Goal: Check status: Check status

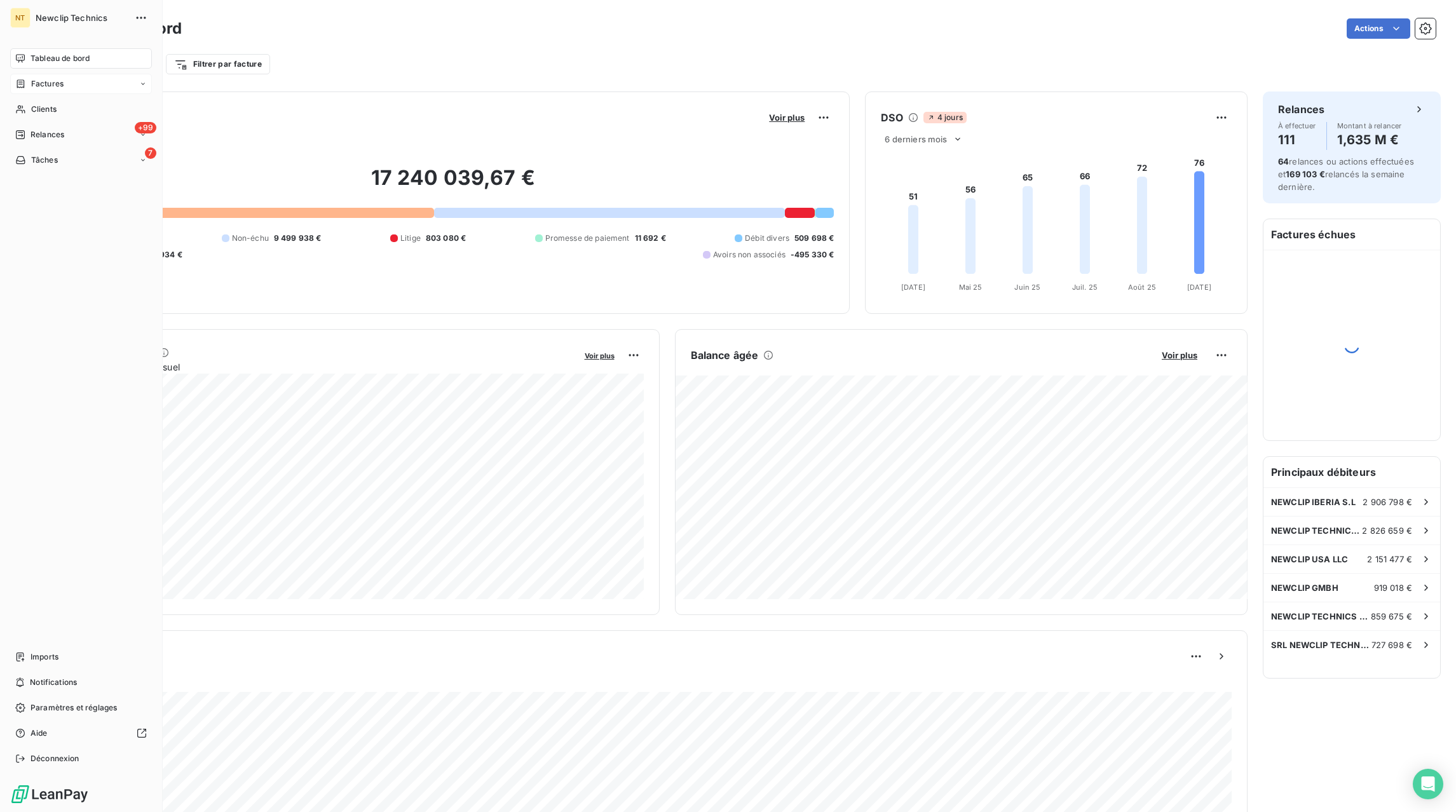
click at [142, 83] on icon at bounding box center [142, 83] width 7 height 7
drag, startPoint x: 68, startPoint y: 109, endPoint x: 75, endPoint y: 107, distance: 7.3
click at [69, 109] on div "Factures" at bounding box center [89, 109] width 127 height 20
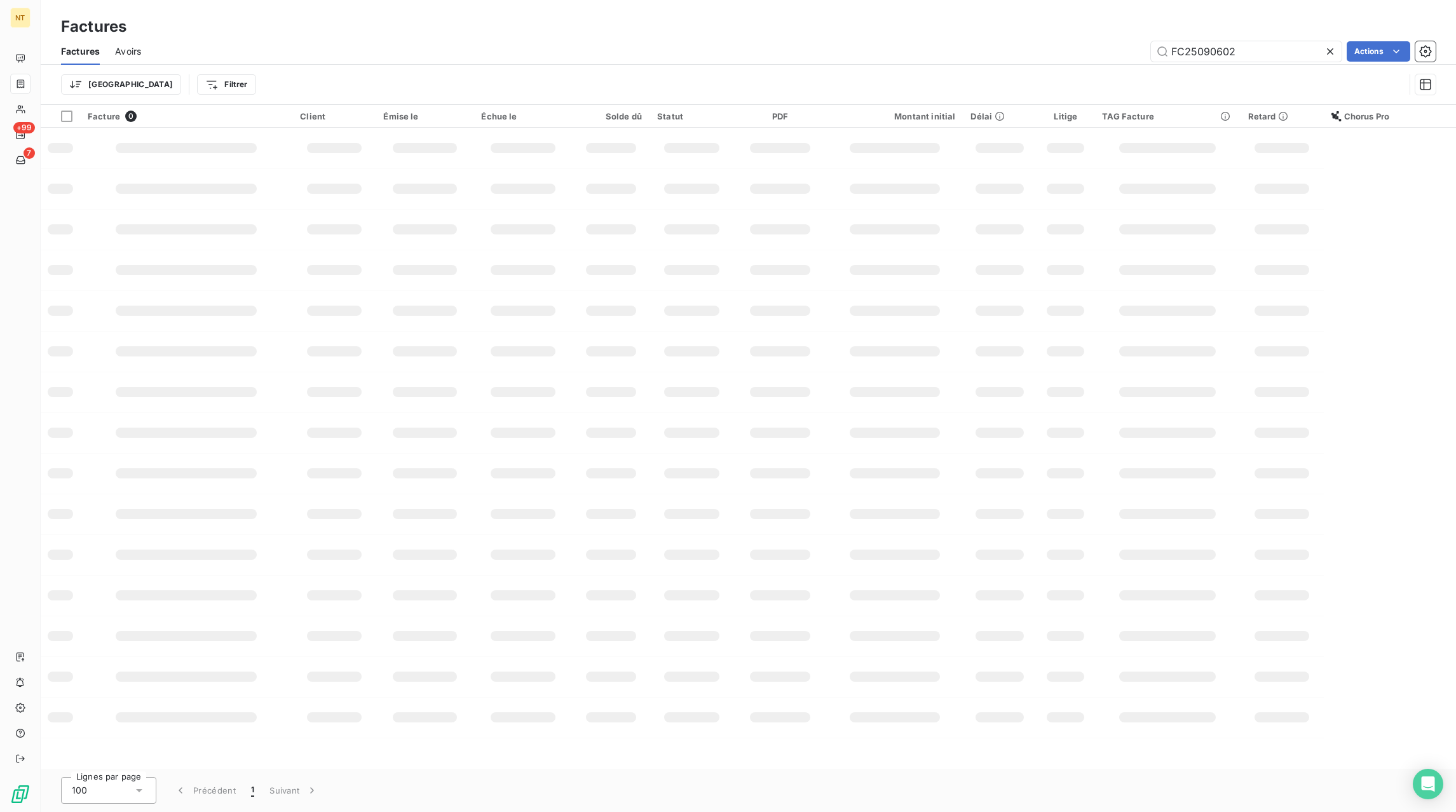
click at [1328, 50] on icon at bounding box center [1330, 52] width 7 height 7
click at [1289, 52] on input "text" at bounding box center [1245, 52] width 191 height 20
paste input "FC25070860"
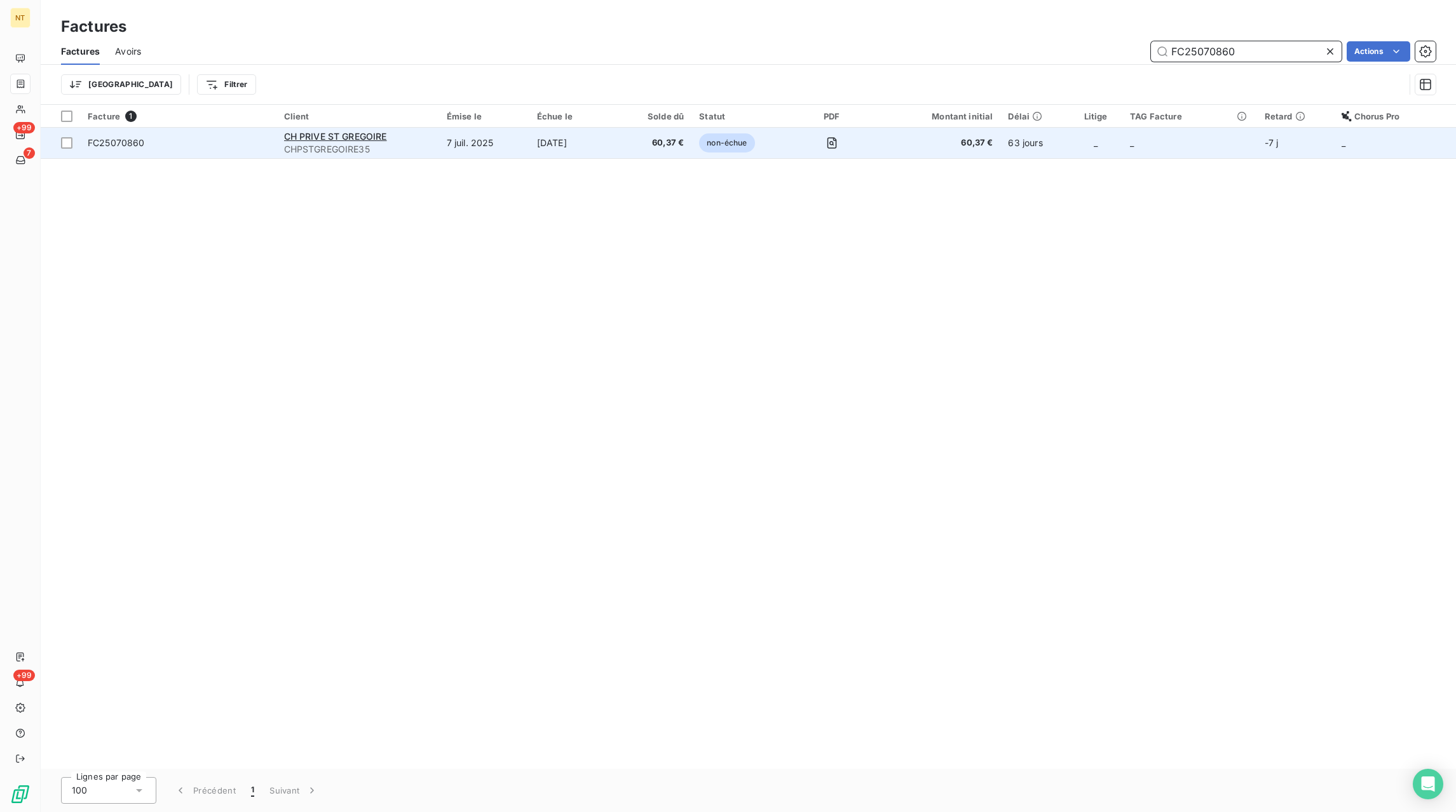
type input "FC25070860"
click at [575, 136] on td "[DATE]" at bounding box center [575, 142] width 92 height 31
